Goal: Task Accomplishment & Management: Complete application form

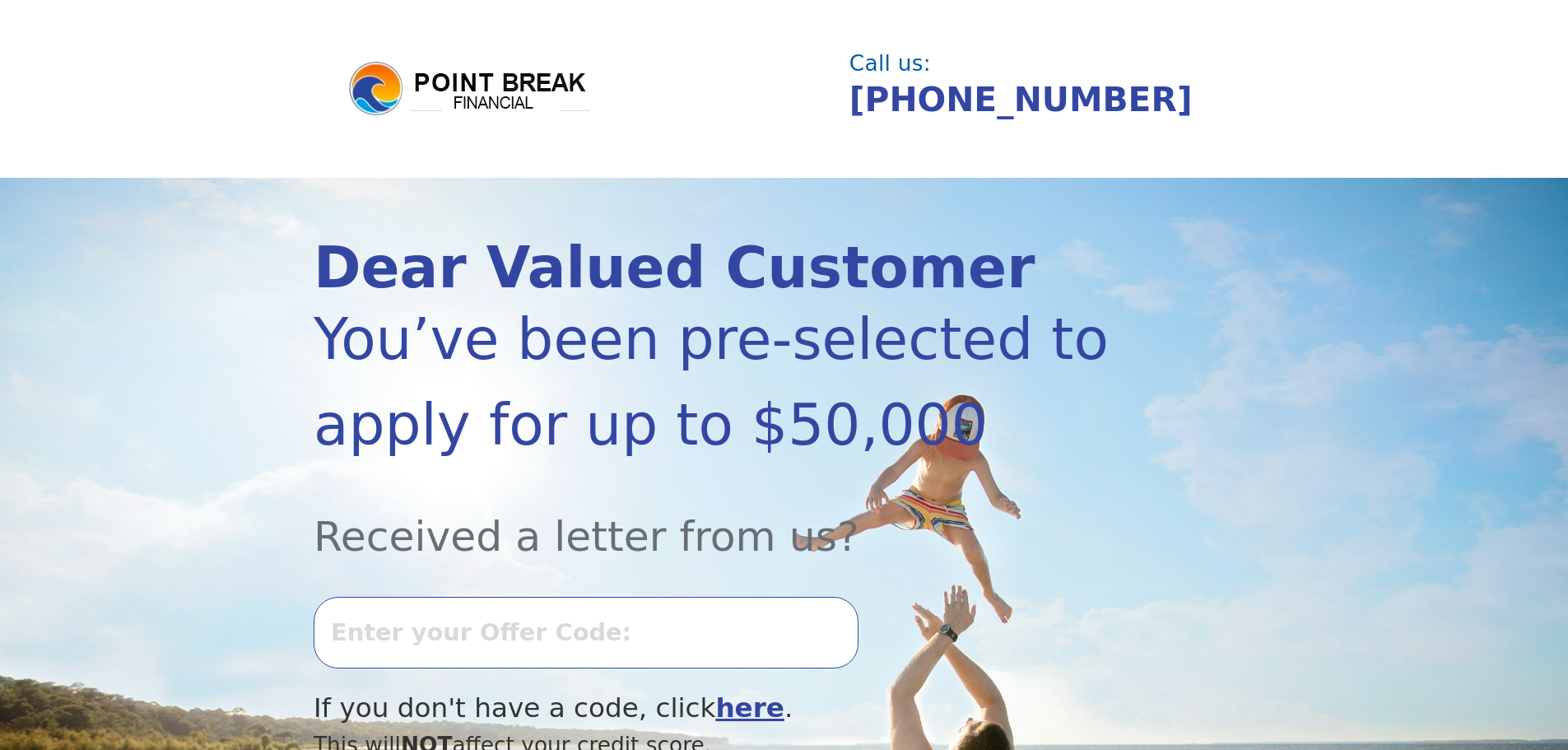
click at [517, 649] on input "text" at bounding box center [586, 632] width 545 height 71
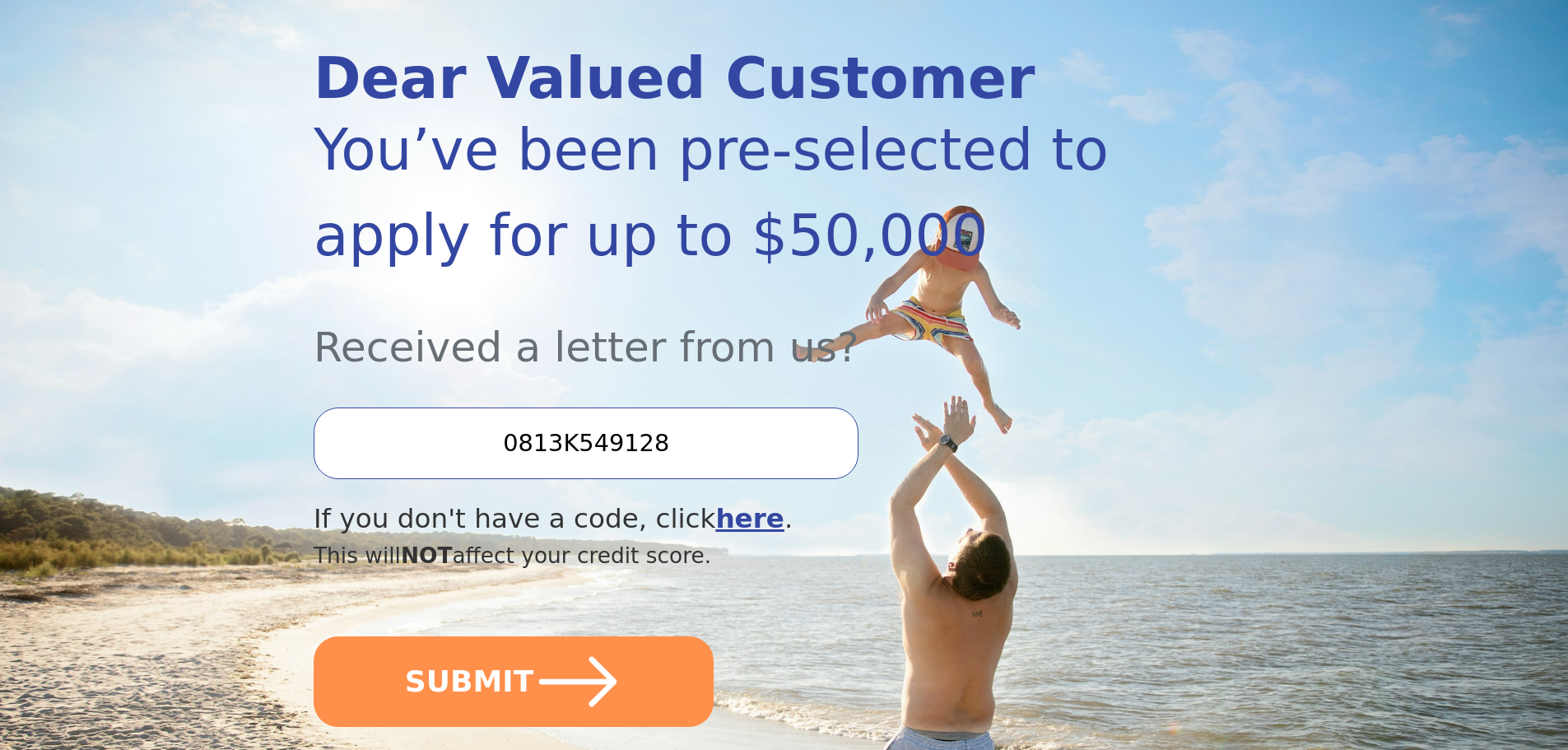
scroll to position [329, 0]
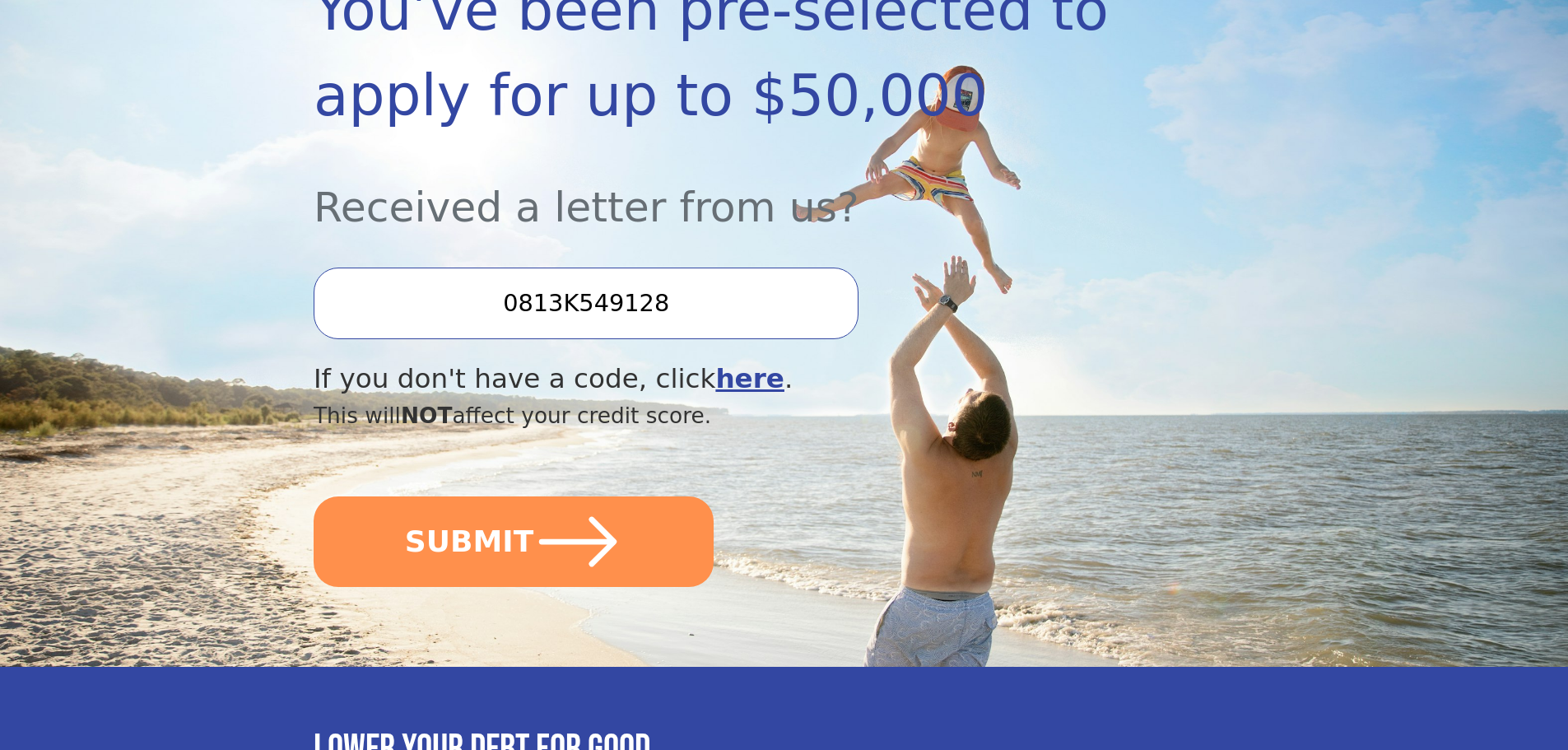
type input "0813K549128"
click at [545, 597] on div "Dear Valued Customer You’ve been pre-selected to apply for up to $50,000 Receiv…" at bounding box center [714, 257] width 800 height 694
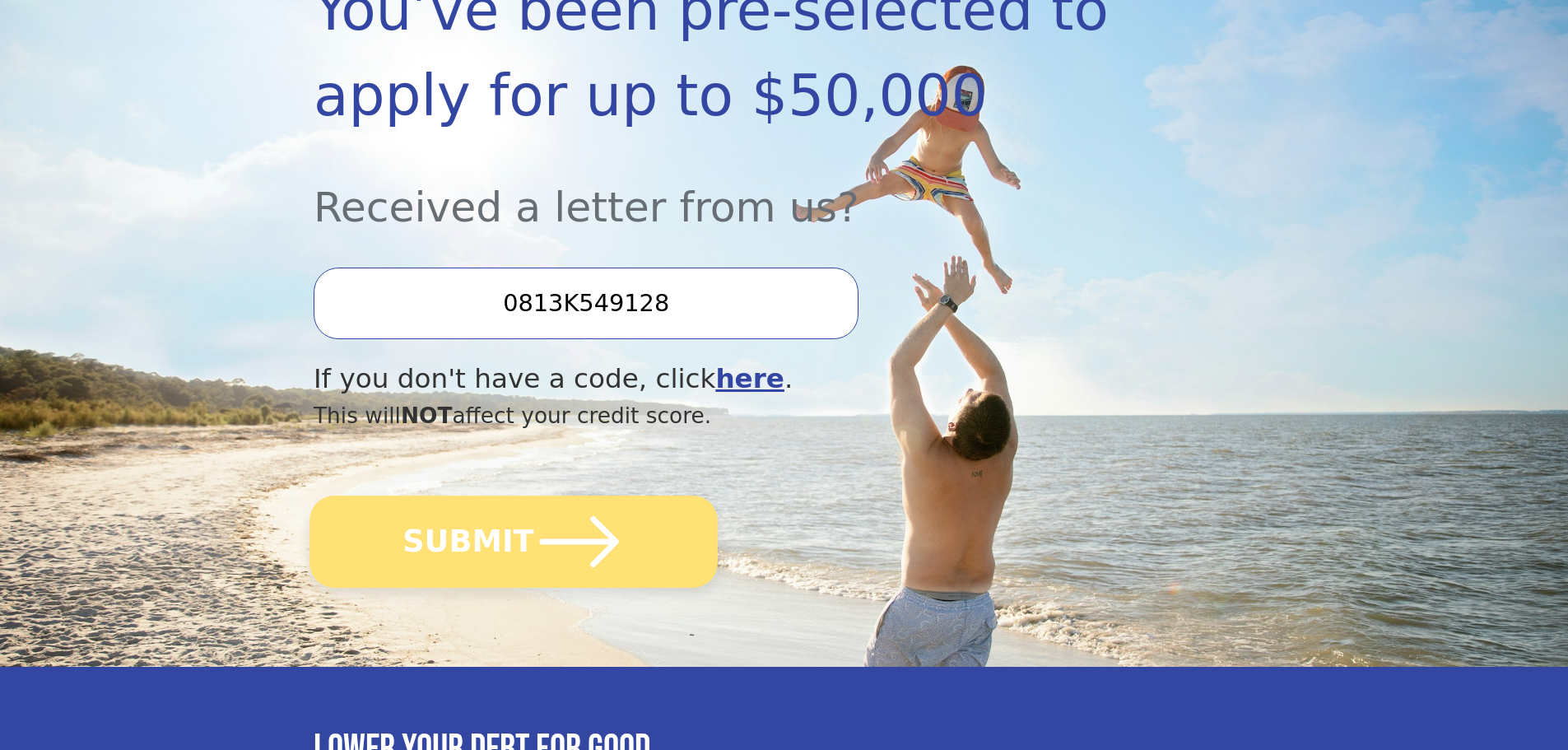
click at [560, 555] on icon "submit" at bounding box center [580, 541] width 91 height 91
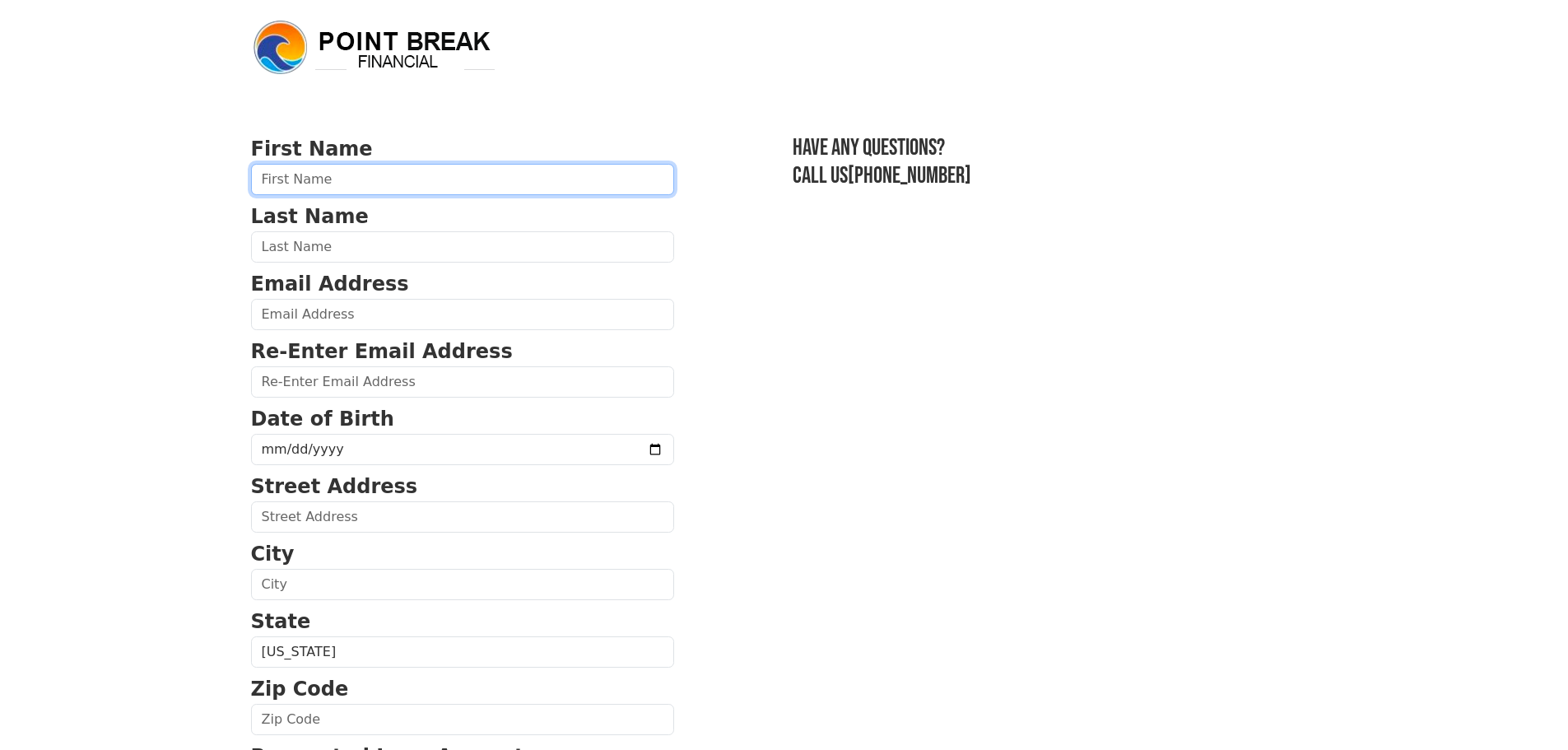
click at [538, 183] on input "text" at bounding box center [463, 180] width 423 height 32
type input "Jason"
type input "Brimberry"
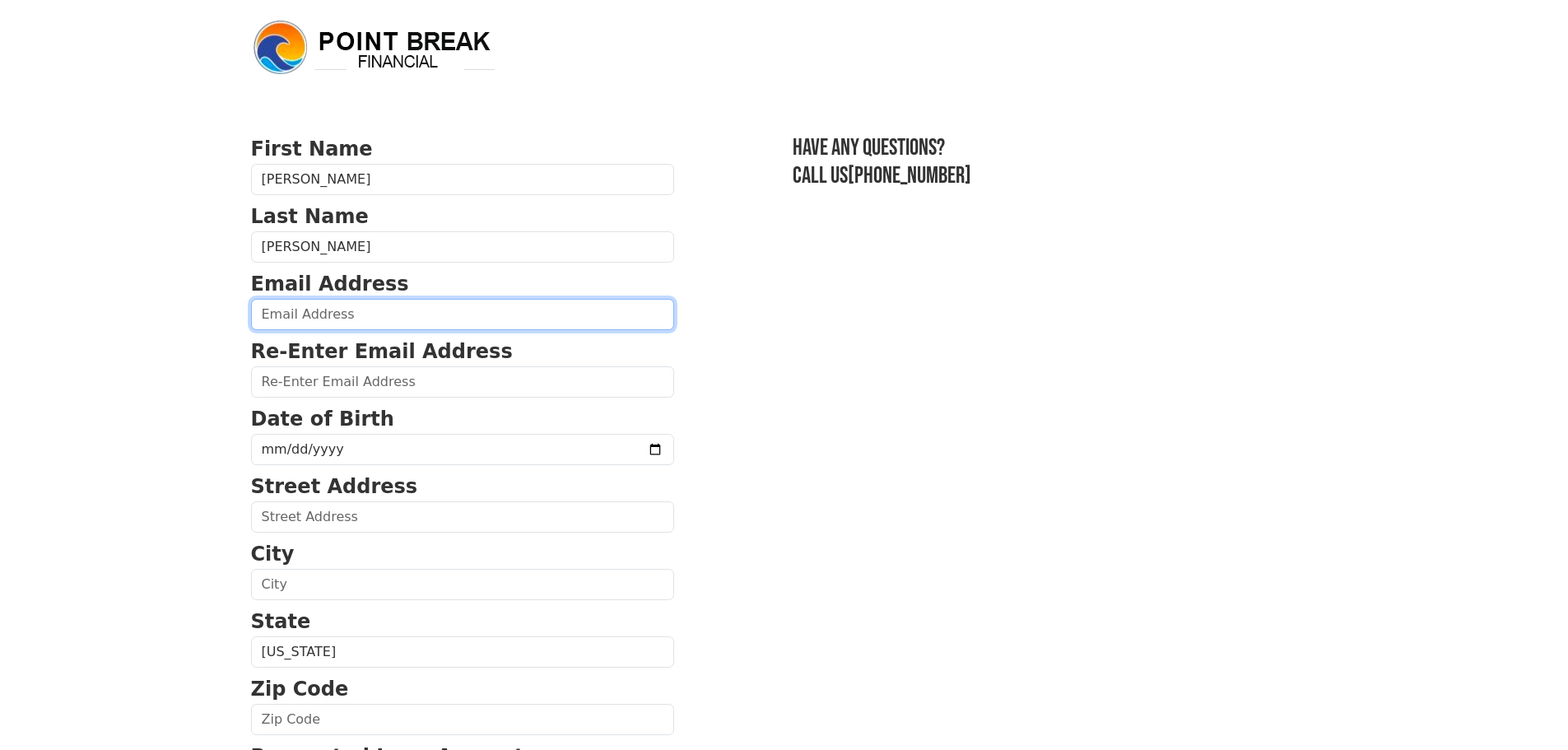
type input "talentedvisions@icloud.com"
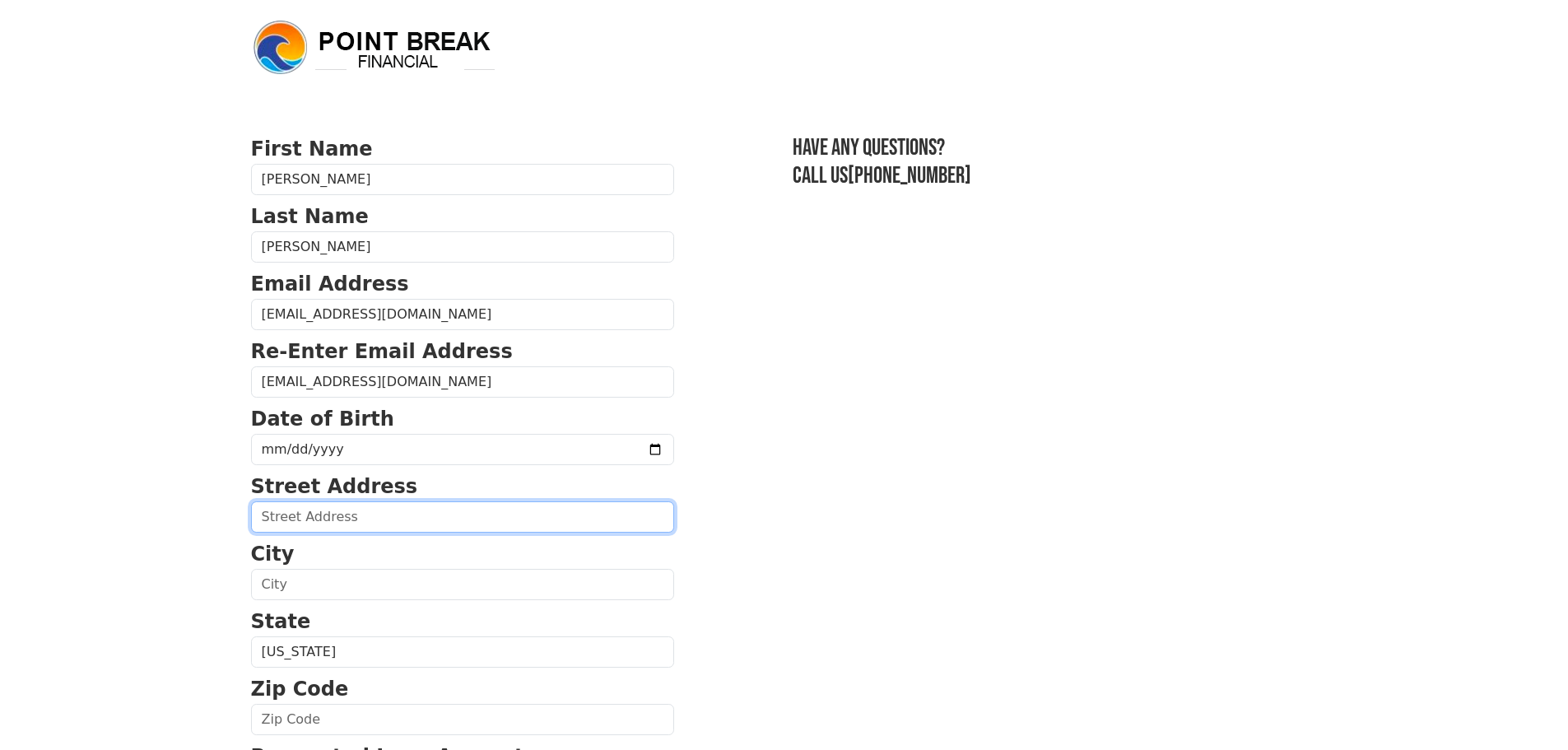
type input "535 N Alexandria Ave, 107"
type input "LOS ANGELES"
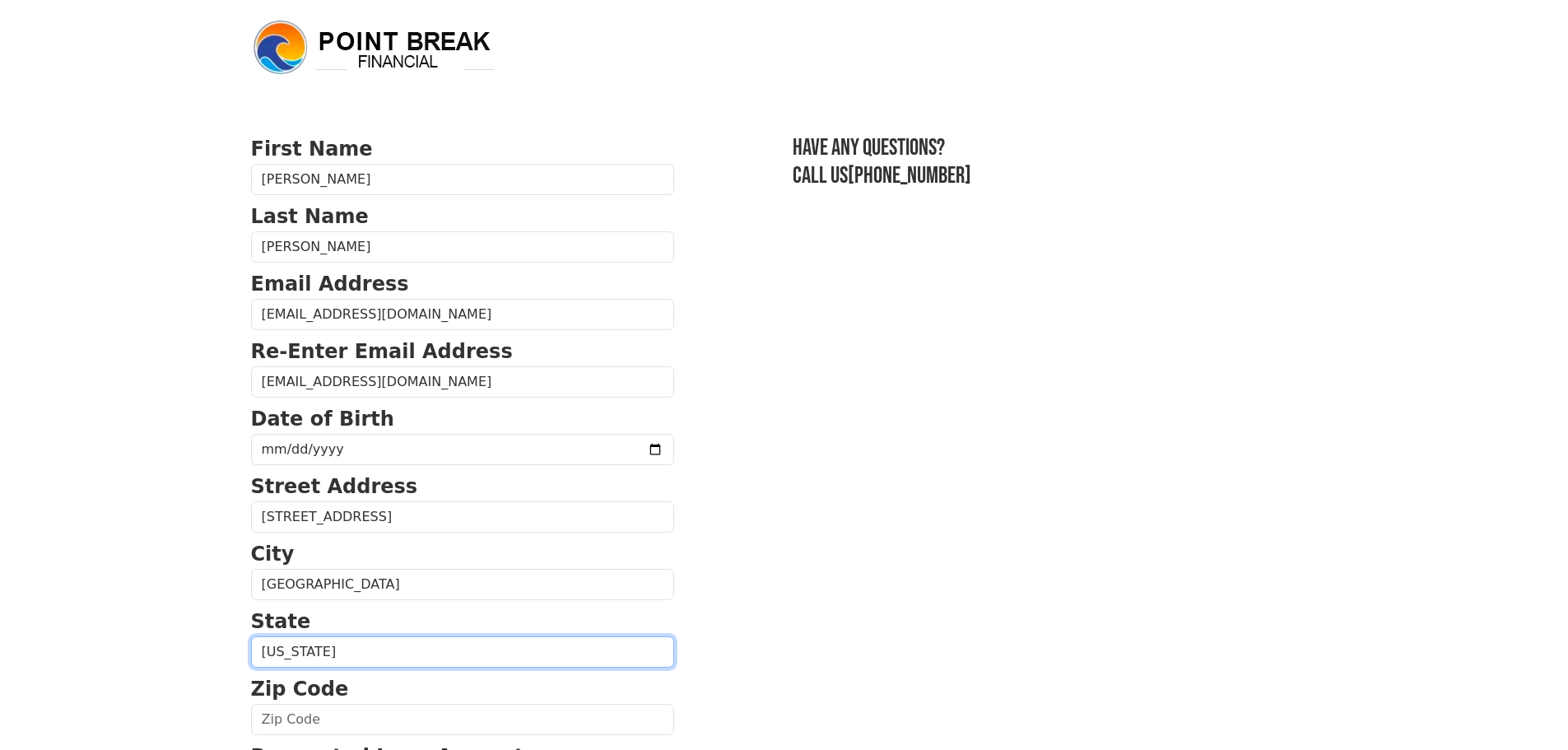
select select "CA"
type input "90004"
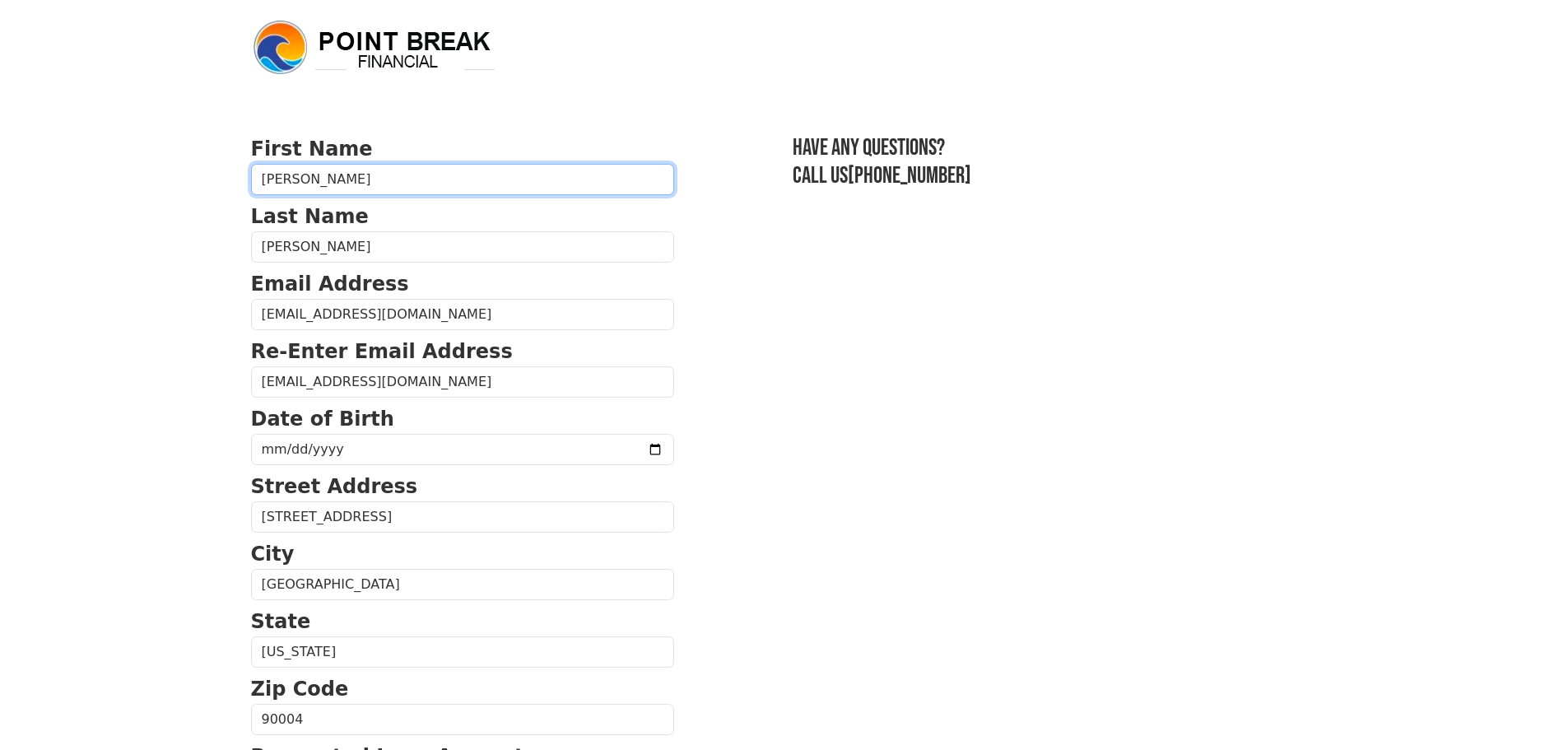
type input "(323) 396-2199"
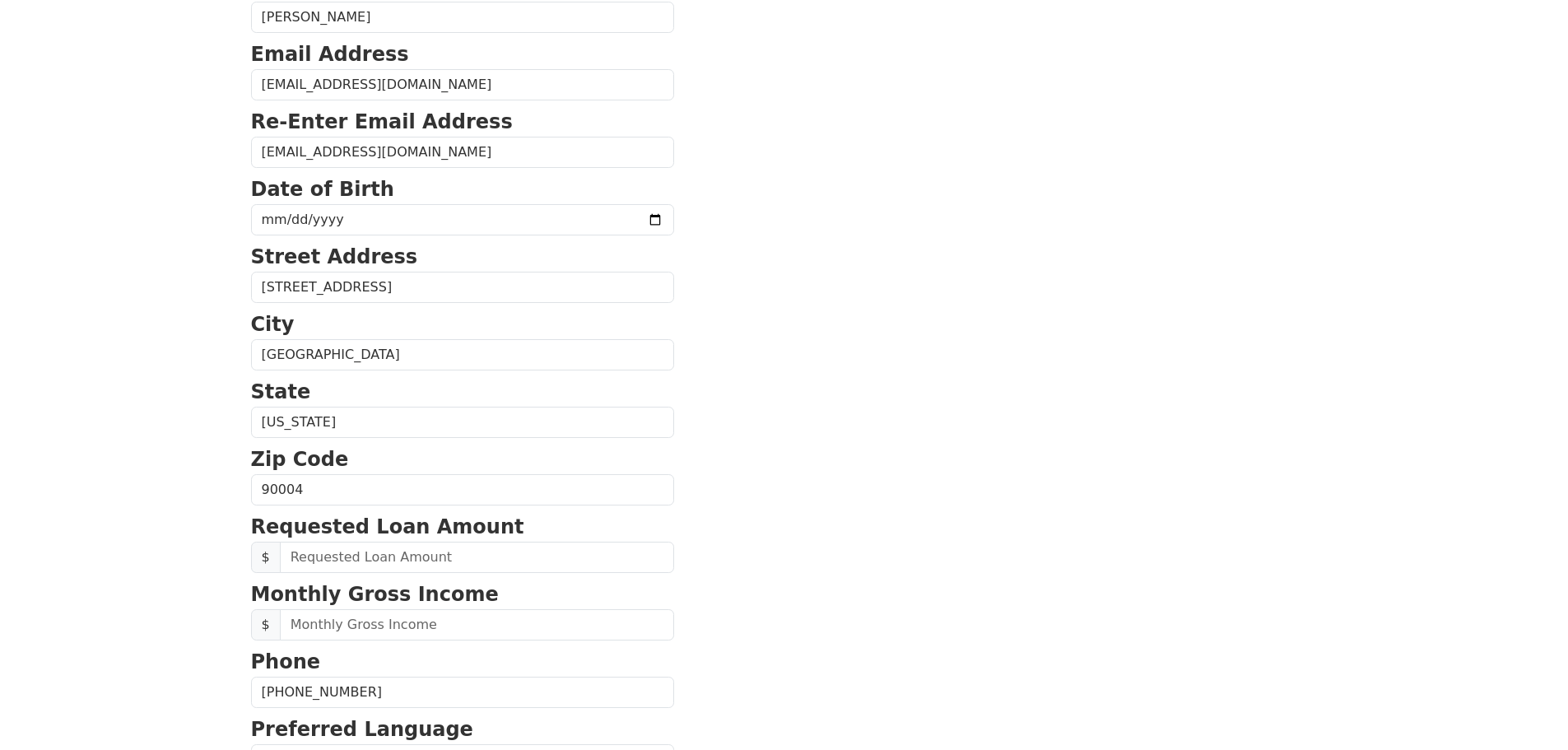
scroll to position [135, 0]
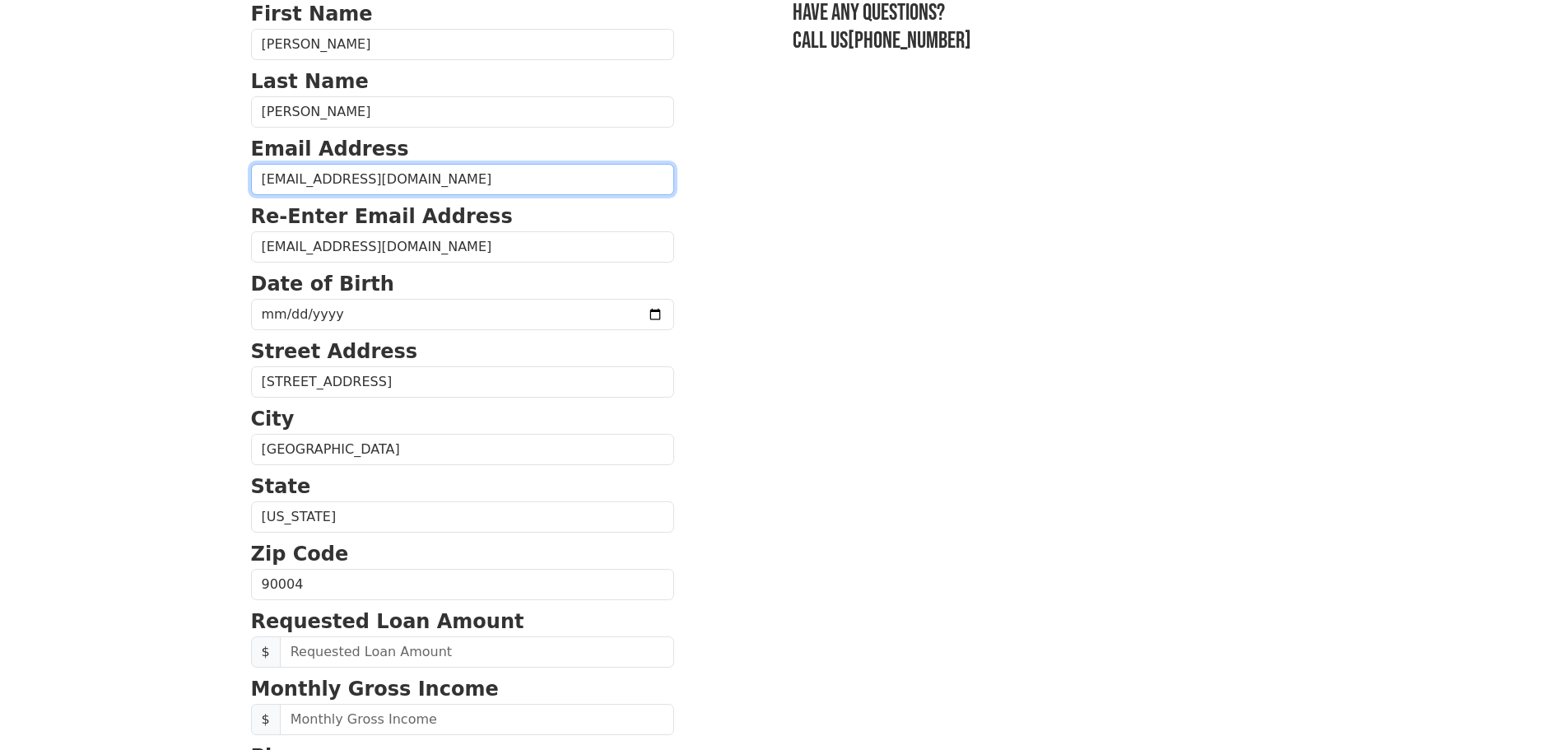
click at [529, 183] on input "talentedvisions@icloud.com" at bounding box center [463, 180] width 423 height 32
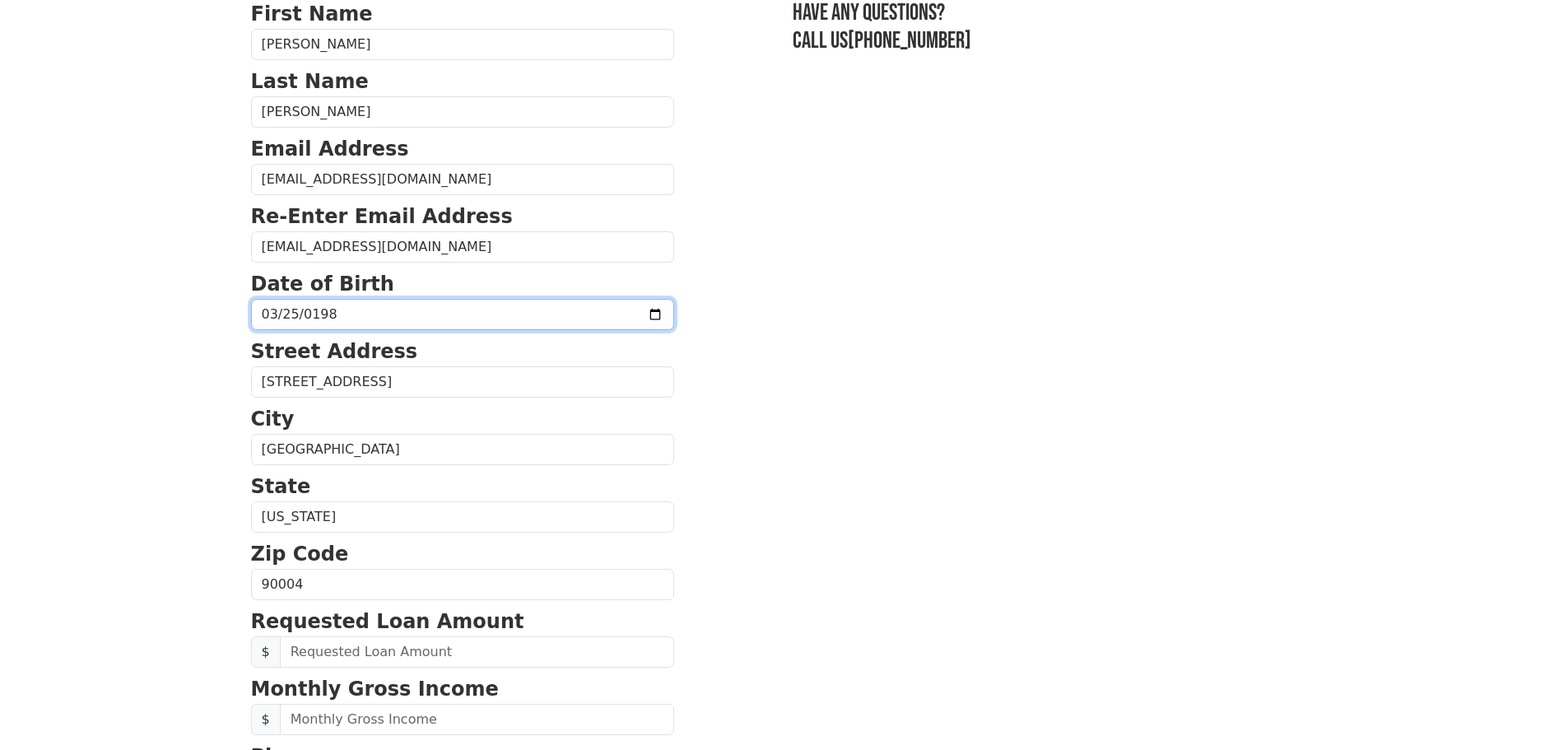
type input "1987-03-25"
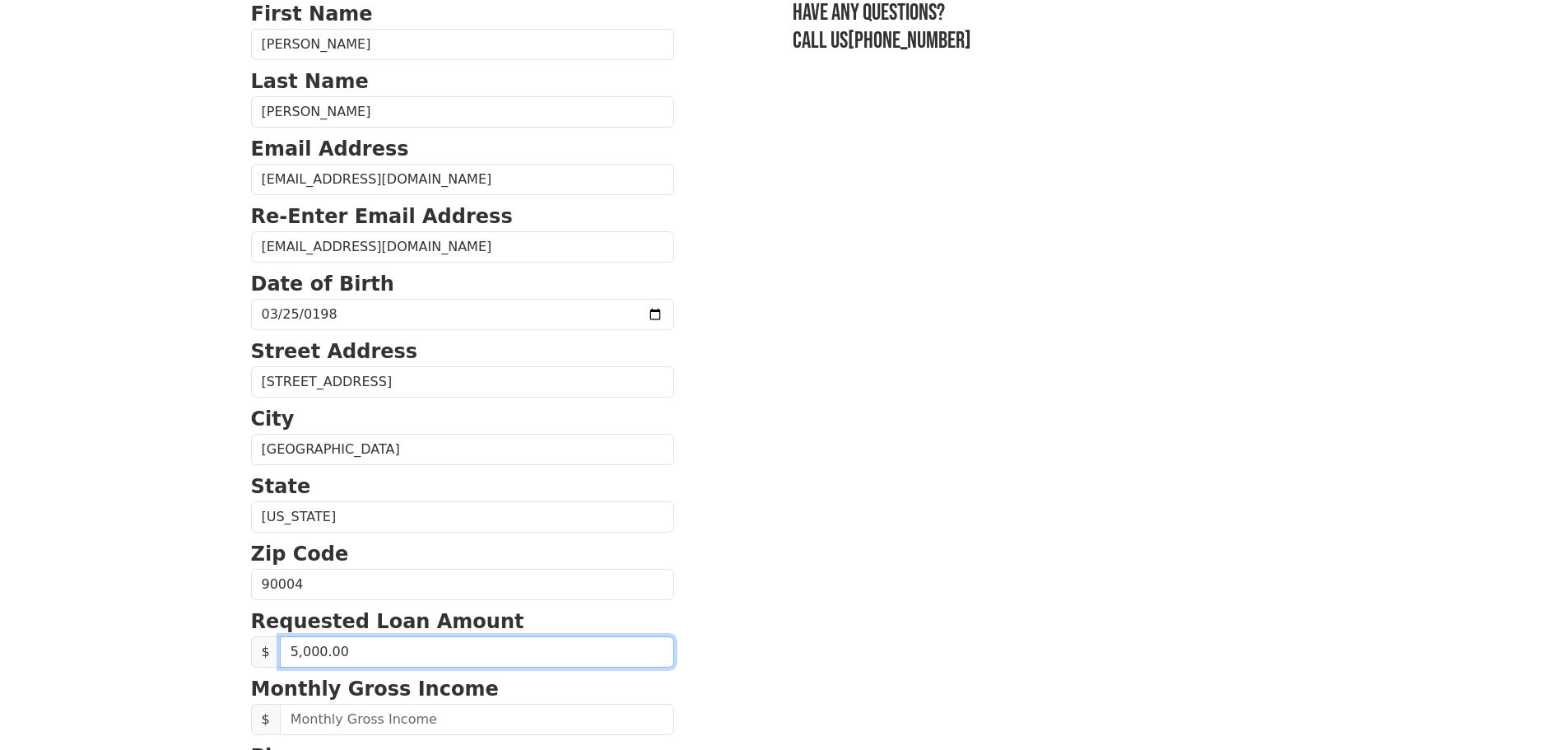
type input "50,000.00"
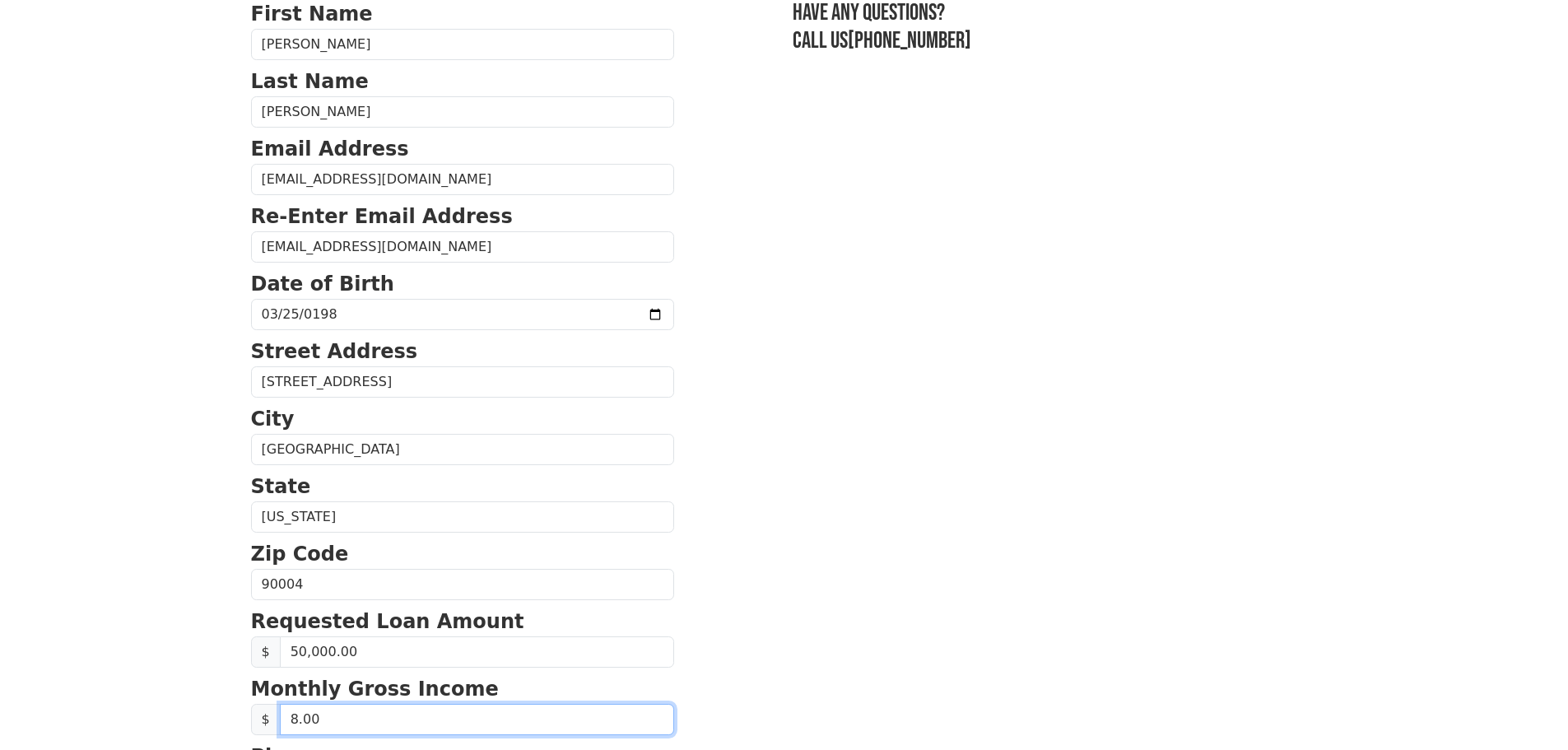
type input "-8.00"
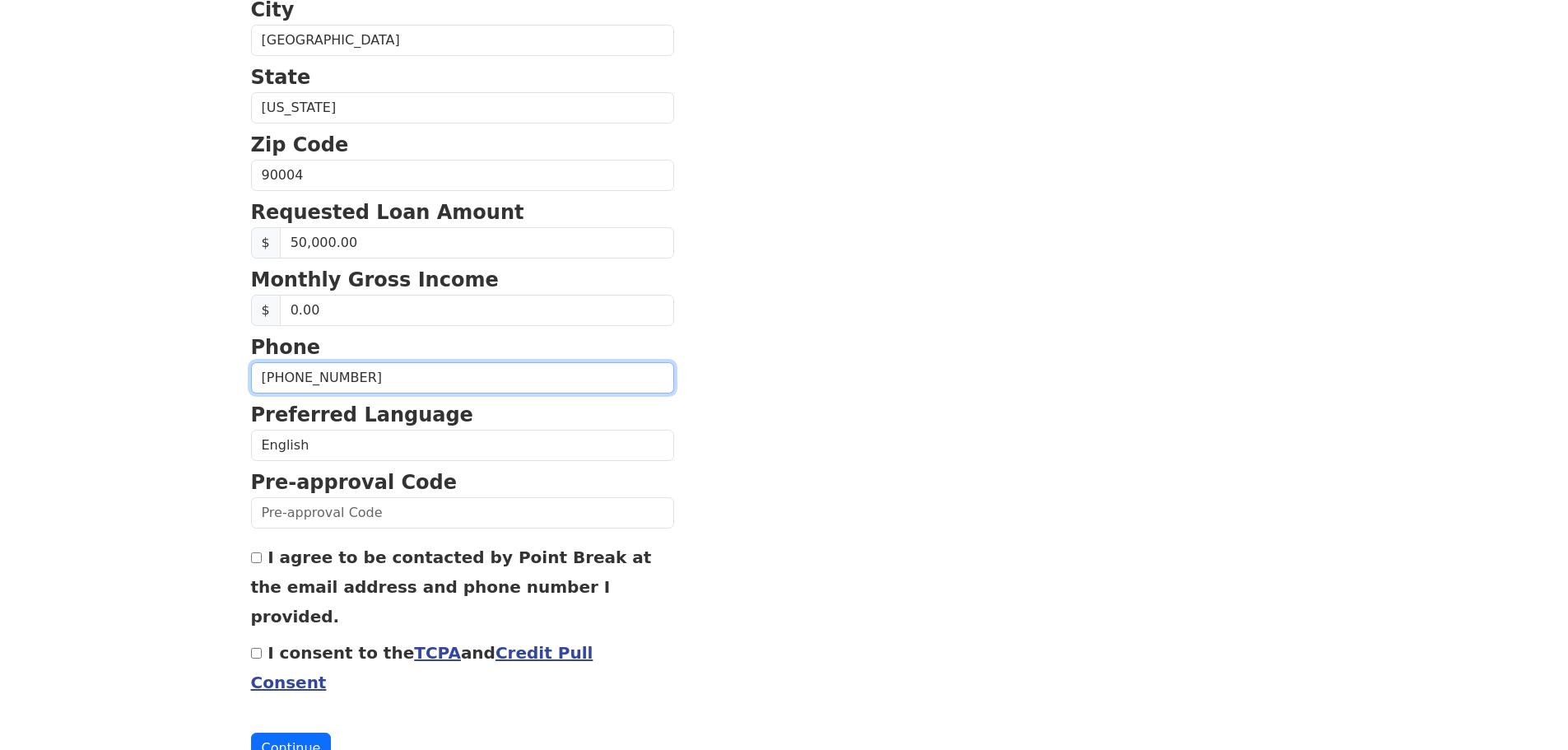
scroll to position [547, 0]
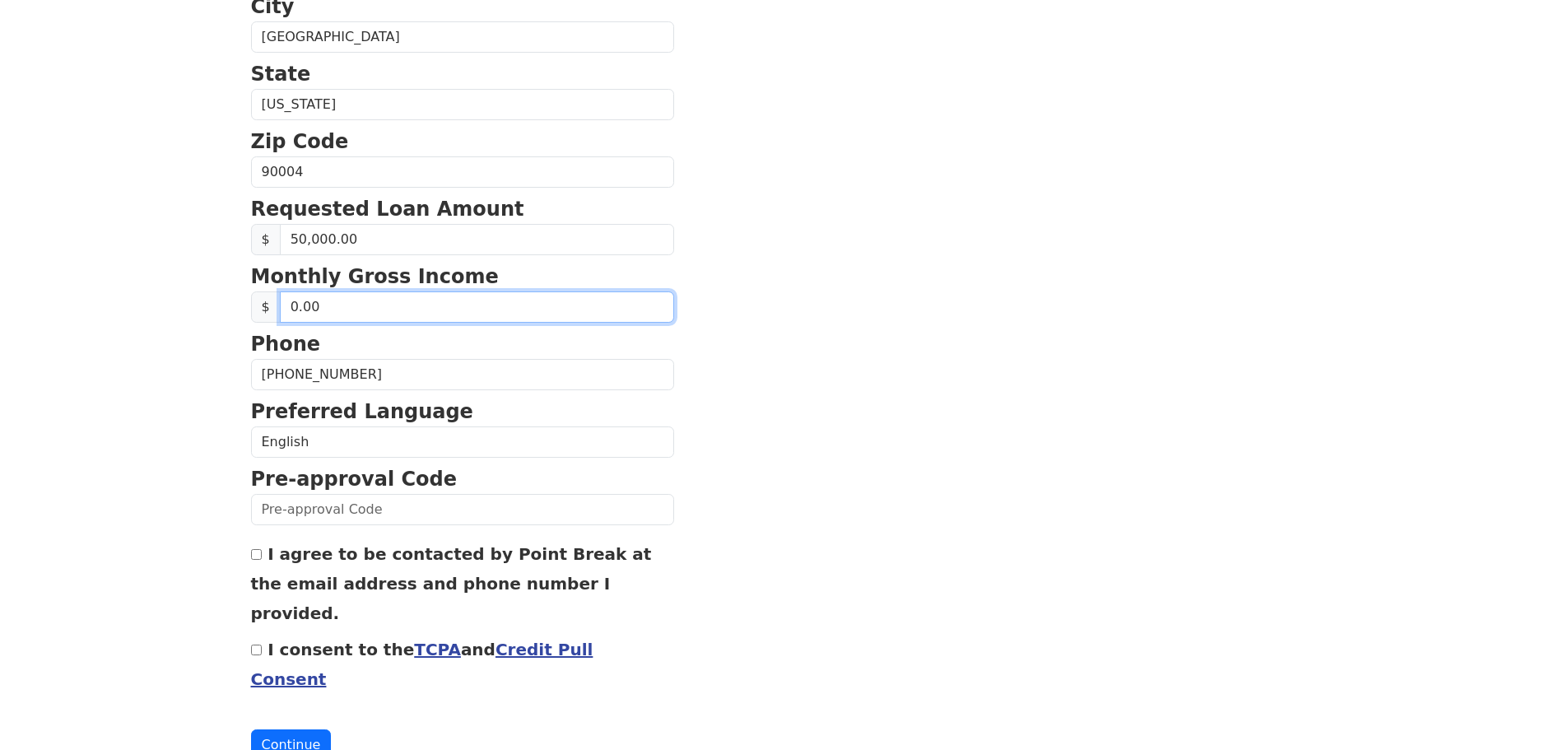
click at [297, 299] on input "0.00" at bounding box center [477, 307] width 395 height 32
click at [321, 300] on input "0.00" at bounding box center [477, 307] width 395 height 32
type input "8,000.00"
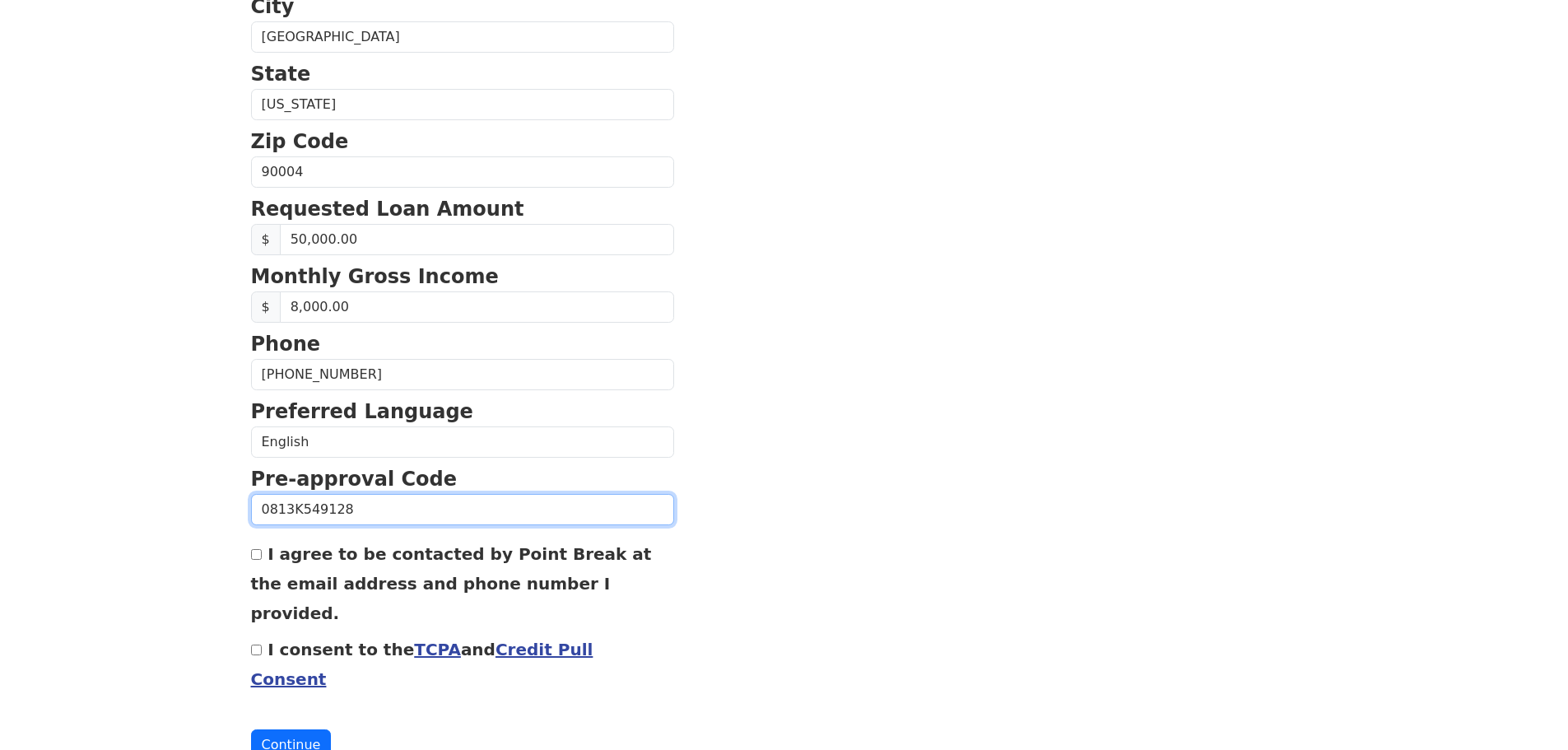
type input "0813K549128"
click at [260, 555] on input "I agree to be contacted by Point Break at the email address and phone number I …" at bounding box center [256, 554] width 11 height 11
checkbox input "true"
click at [254, 644] on input "I consent to the TCPA and Credit Pull Consent" at bounding box center [256, 649] width 11 height 11
checkbox input "true"
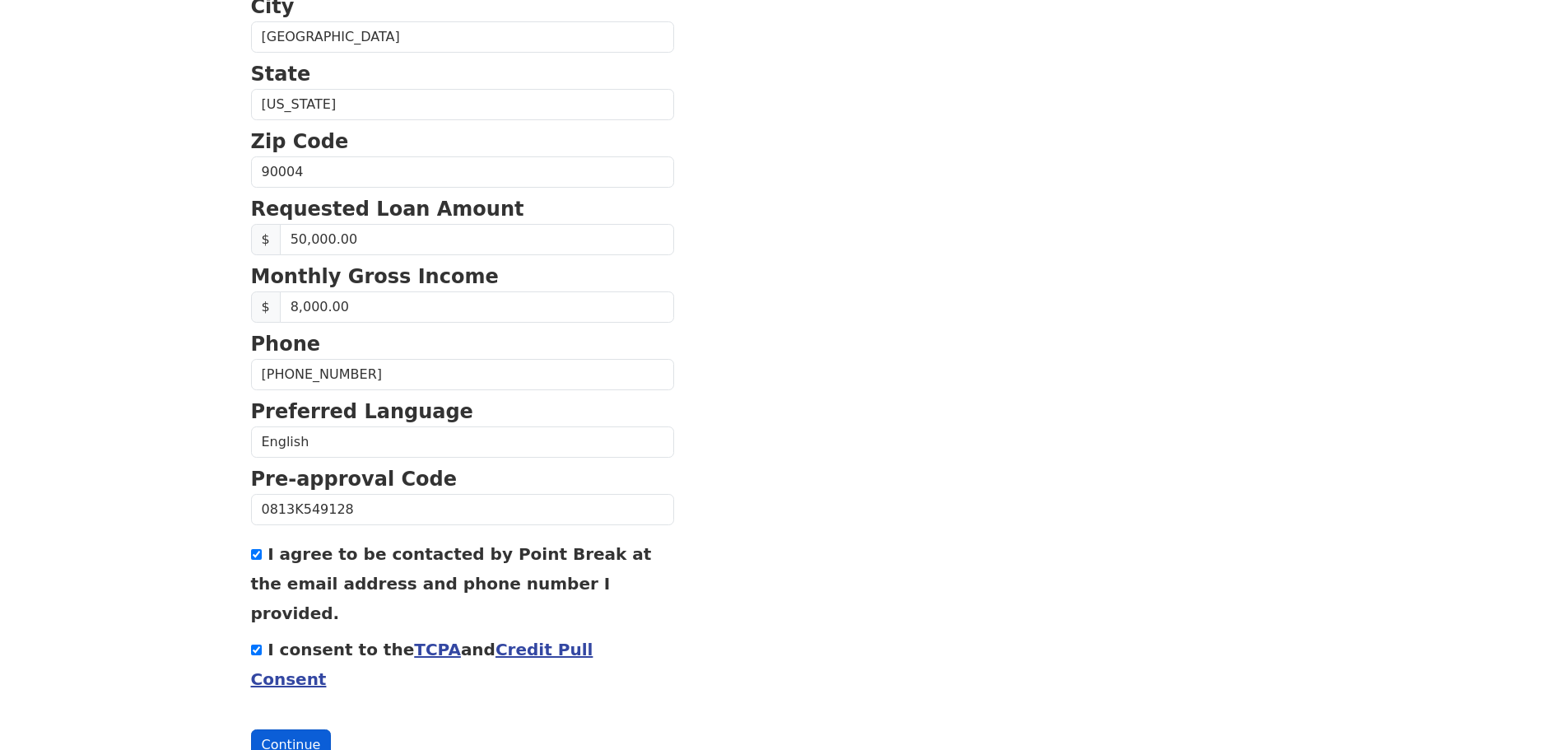
click at [300, 729] on button "Continue" at bounding box center [291, 745] width 81 height 32
